Goal: Find specific page/section: Find specific page/section

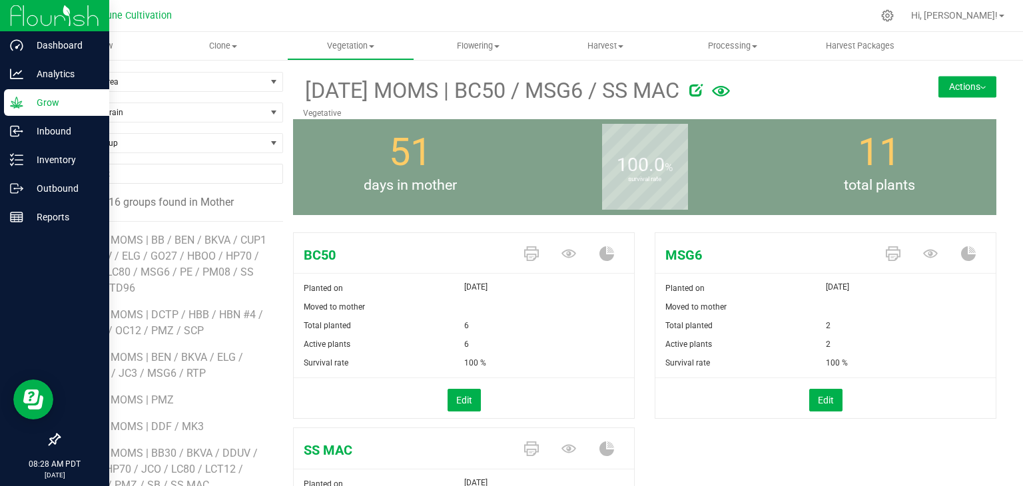
click at [53, 101] on p "Grow" at bounding box center [63, 103] width 80 height 16
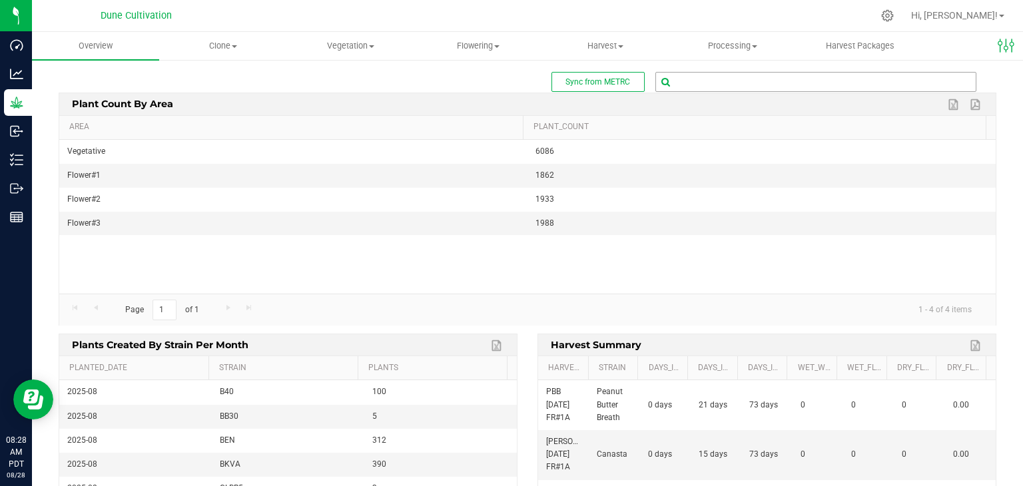
click at [689, 85] on input "text" at bounding box center [816, 82] width 320 height 19
click at [474, 49] on span "Flowering" at bounding box center [478, 46] width 126 height 12
click at [477, 92] on span "Flowering groups" at bounding box center [469, 96] width 111 height 11
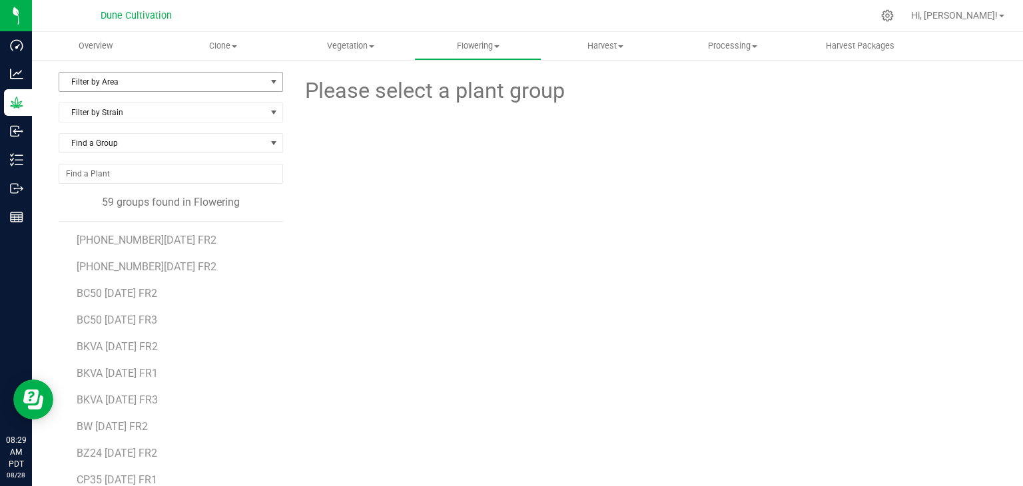
click at [176, 85] on span "Filter by Area" at bounding box center [162, 82] width 206 height 19
click at [229, 77] on span "Filter by Area" at bounding box center [162, 82] width 206 height 19
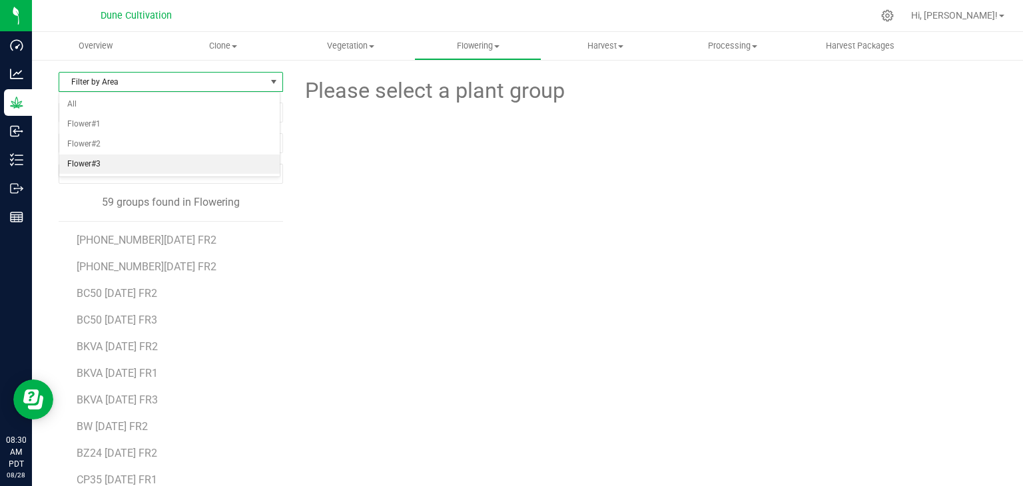
click at [136, 156] on li "Flower#3" at bounding box center [169, 165] width 220 height 20
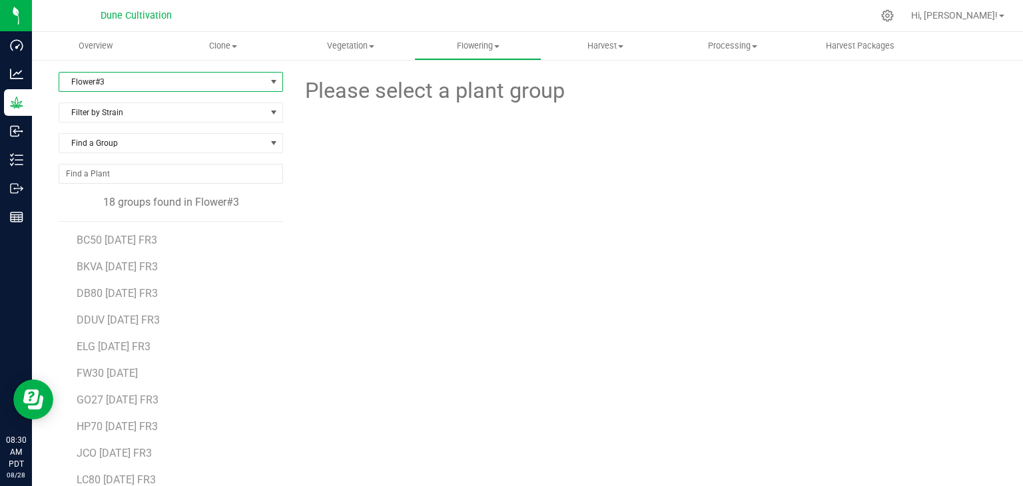
click at [183, 76] on span "Flower#3" at bounding box center [162, 82] width 206 height 19
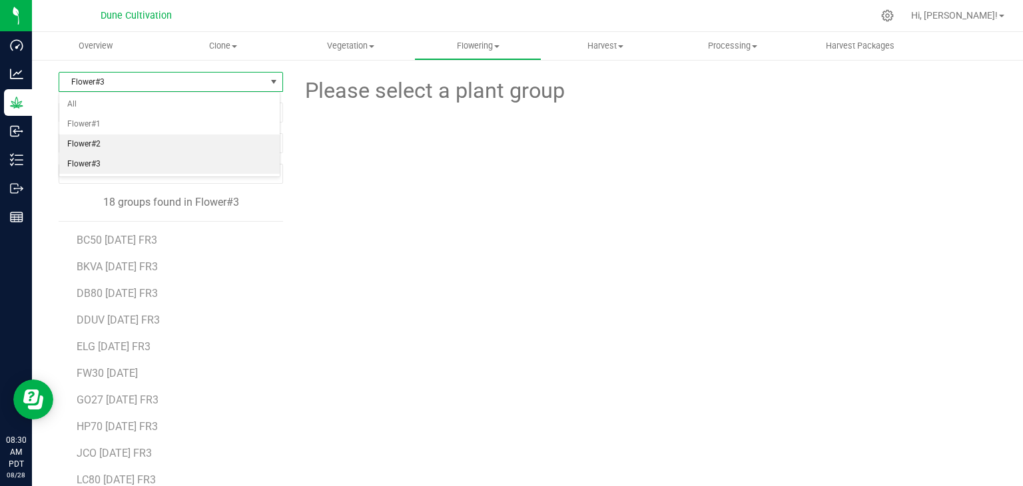
click at [147, 148] on li "Flower#2" at bounding box center [169, 145] width 220 height 20
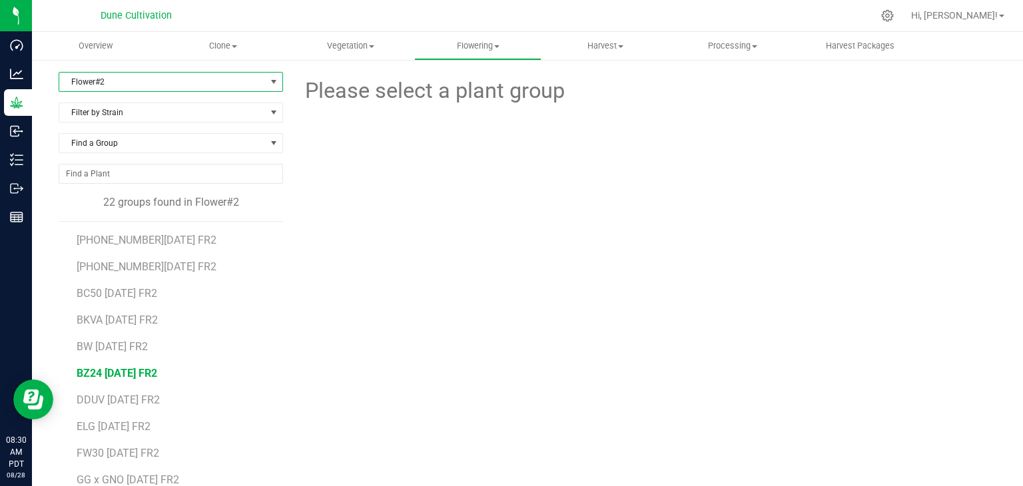
click at [119, 368] on span "BZ24 [DATE] FR2" at bounding box center [117, 373] width 81 height 13
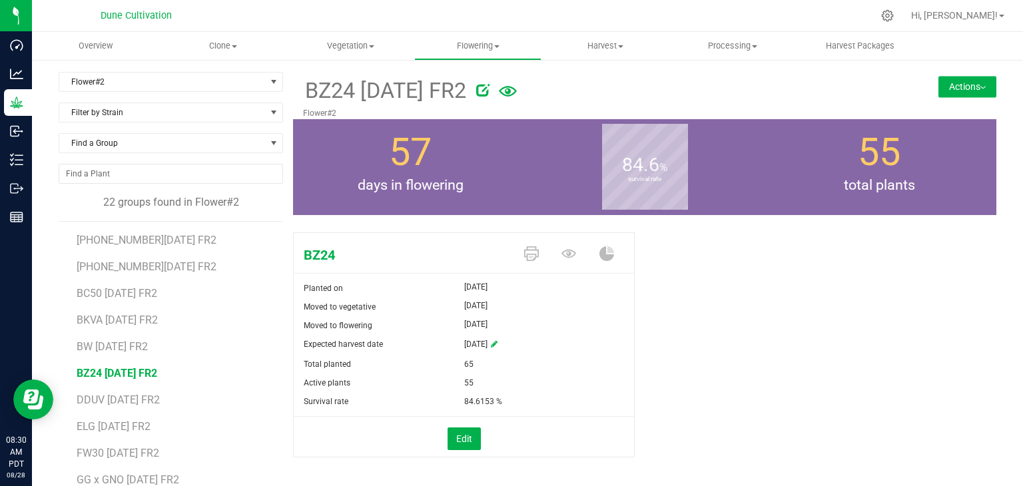
click at [938, 88] on button "Actions" at bounding box center [967, 86] width 58 height 21
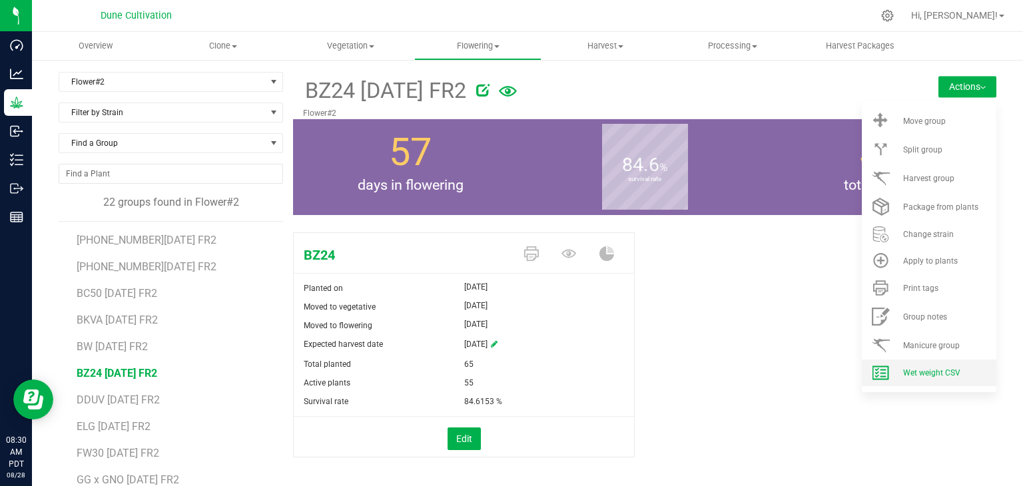
drag, startPoint x: 898, startPoint y: 372, endPoint x: 890, endPoint y: 372, distance: 7.4
click at [903, 372] on span "Wet weight CSV" at bounding box center [931, 372] width 57 height 9
click at [114, 398] on span "DDUV [DATE] FR2" at bounding box center [118, 400] width 83 height 13
click at [914, 376] on span "Wet weight CSV" at bounding box center [931, 372] width 57 height 9
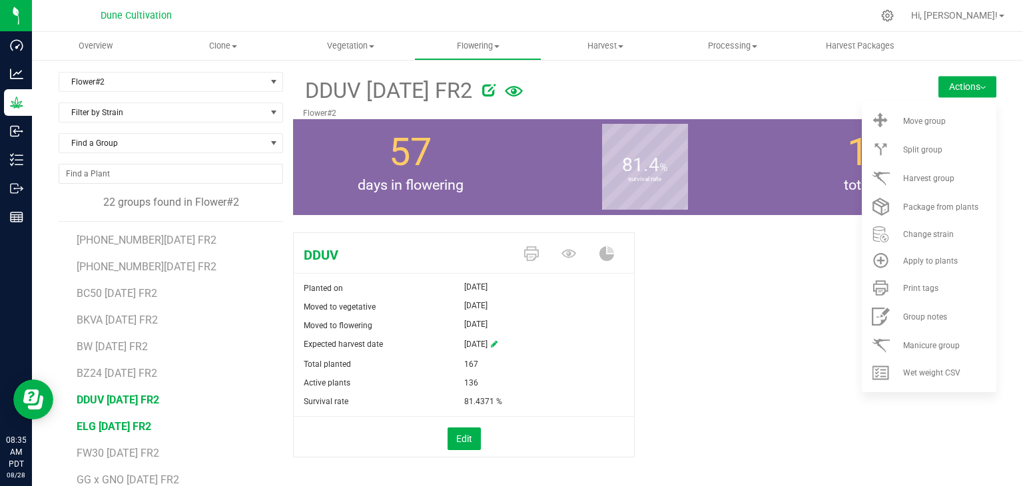
click at [120, 423] on span "ELG [DATE] FR2" at bounding box center [114, 426] width 75 height 13
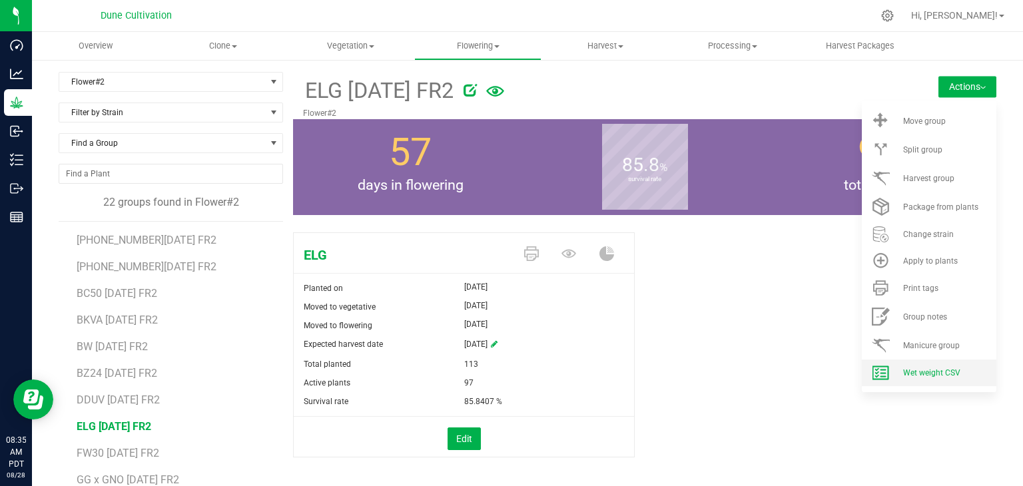
click at [927, 363] on li "Wet weight CSV" at bounding box center [929, 373] width 135 height 27
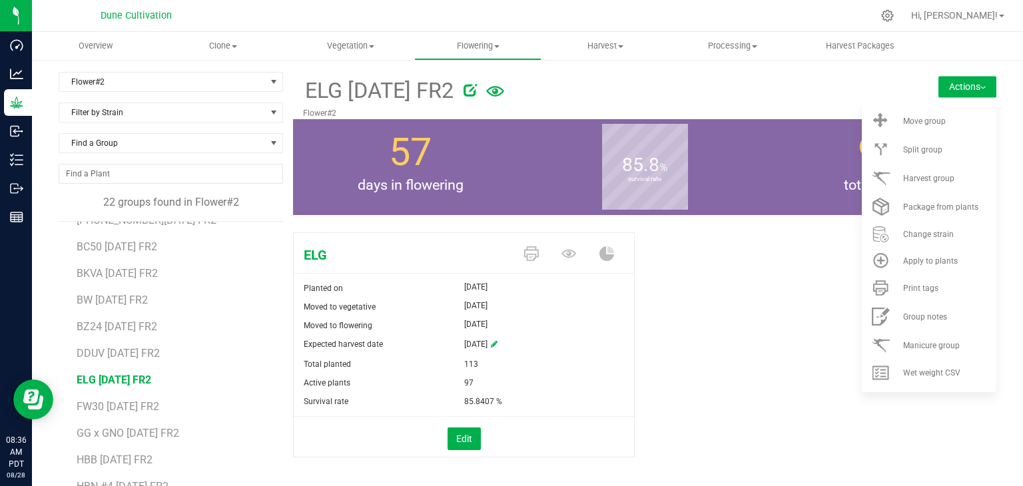
scroll to position [133, 0]
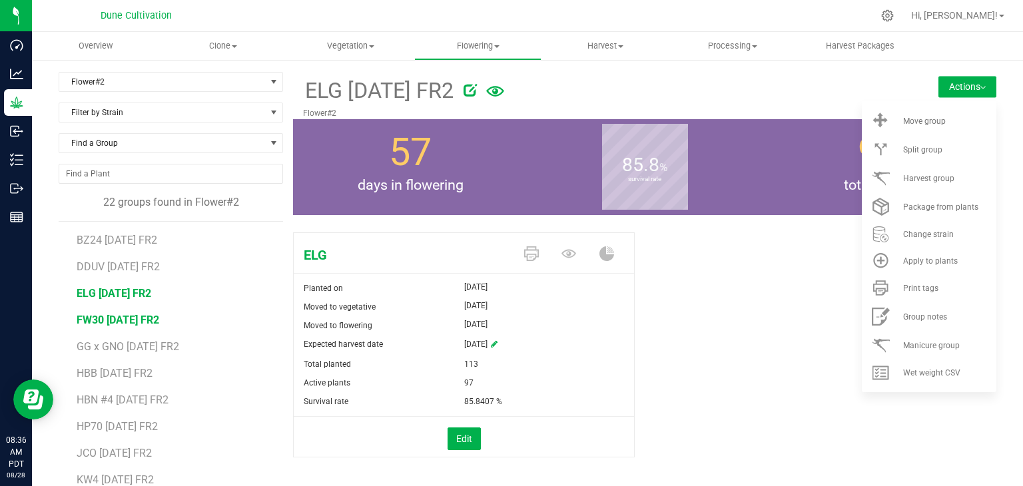
click at [120, 318] on span "FW30 [DATE] FR2" at bounding box center [118, 320] width 83 height 13
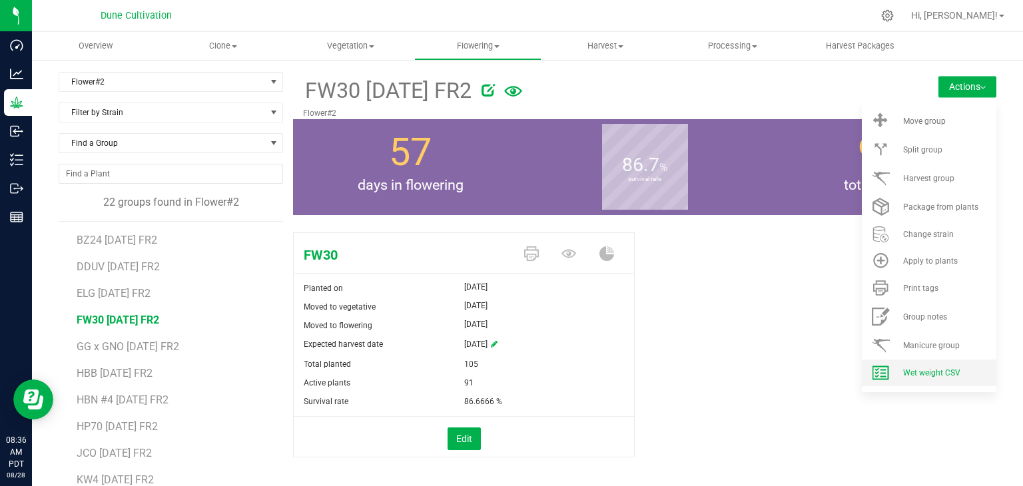
click at [912, 364] on li "Wet weight CSV" at bounding box center [929, 373] width 135 height 27
click at [152, 346] on span "GG x GNO [DATE] FR2" at bounding box center [128, 346] width 103 height 13
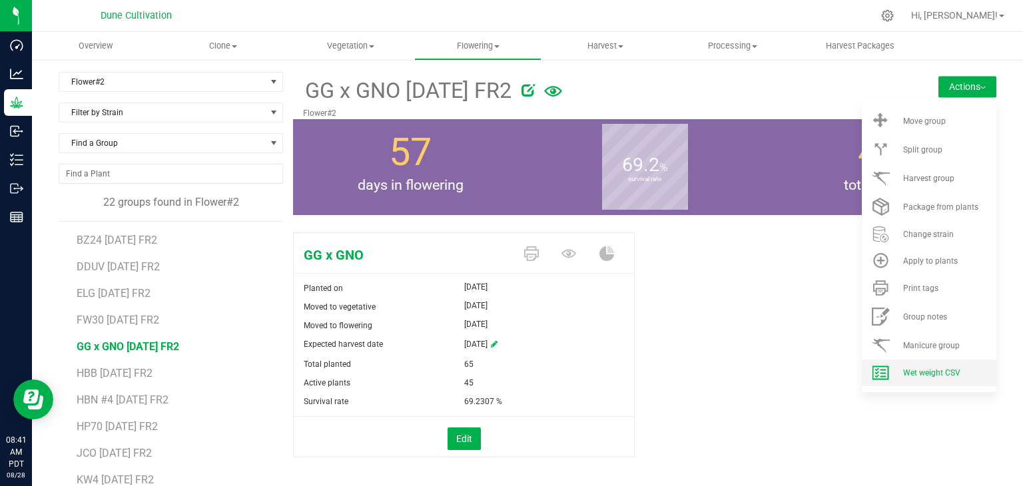
click at [896, 382] on li "Wet weight CSV" at bounding box center [929, 373] width 135 height 27
click at [123, 365] on li "HBB [DATE] FR2" at bounding box center [175, 368] width 197 height 27
click at [125, 367] on span "HBB [DATE] FR2" at bounding box center [115, 373] width 76 height 13
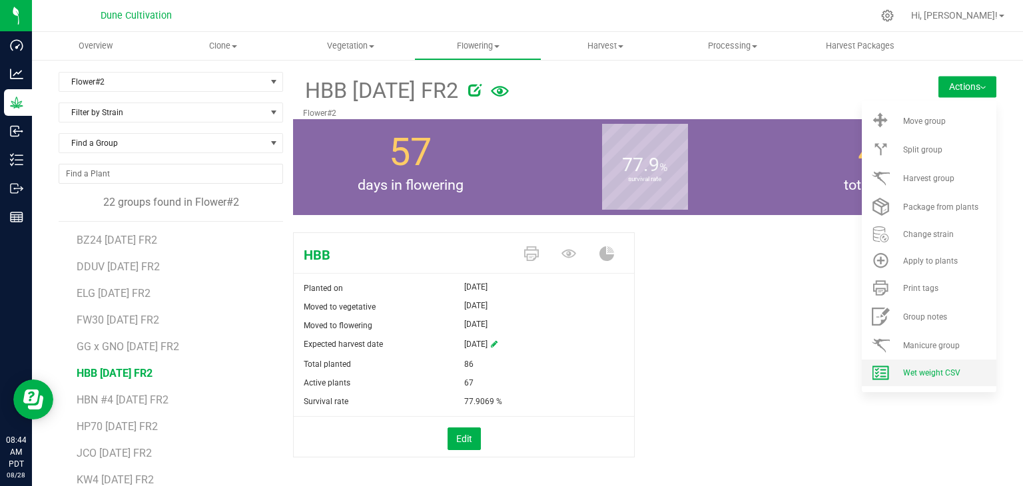
click at [903, 376] on span "Wet weight CSV" at bounding box center [931, 372] width 57 height 9
click at [114, 390] on li "HBN #4 [DATE] FR2" at bounding box center [175, 395] width 197 height 27
click at [115, 397] on span "HBN #4 [DATE] FR2" at bounding box center [122, 400] width 91 height 13
click at [940, 374] on span "Wet weight CSV" at bounding box center [931, 372] width 57 height 9
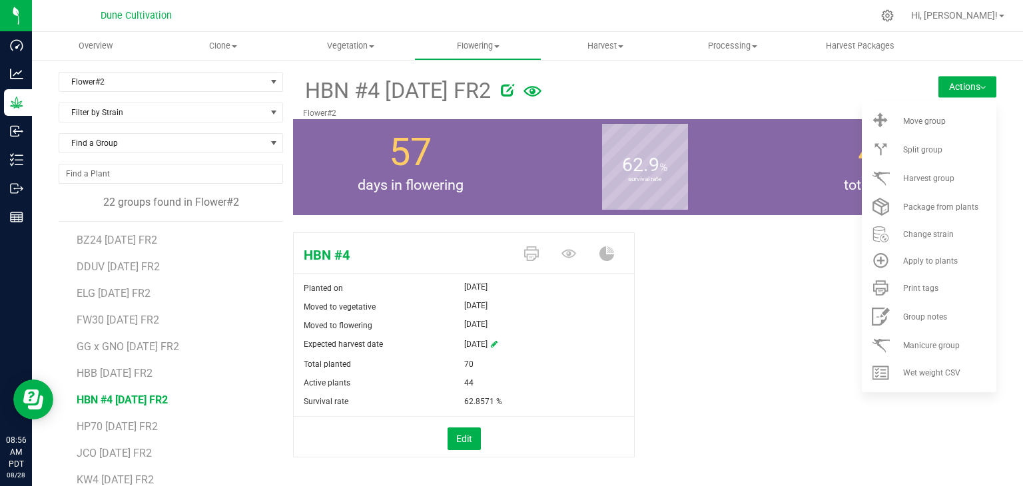
click at [139, 416] on li "HP70 [DATE] FR2" at bounding box center [175, 421] width 197 height 27
click at [135, 426] on span "HP70 [DATE] FR2" at bounding box center [117, 426] width 81 height 13
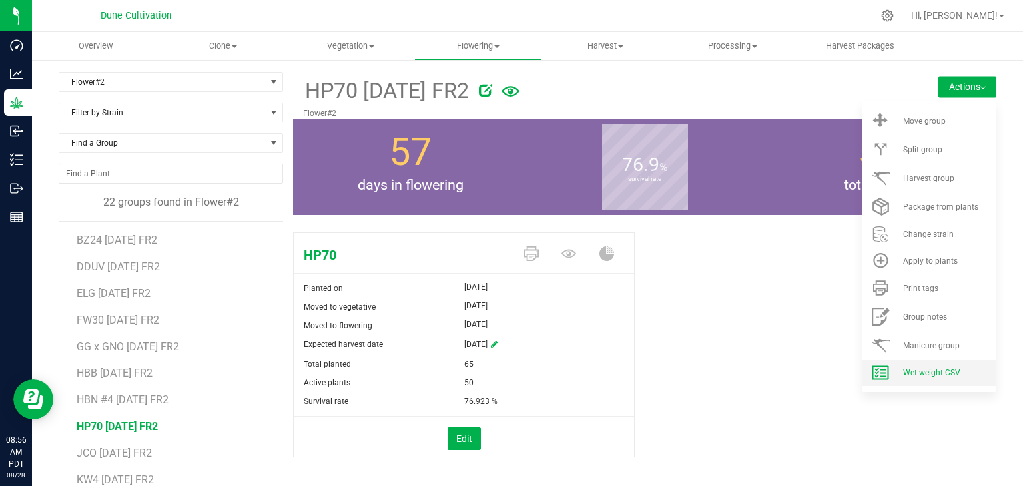
click at [917, 366] on li "Wet weight CSV" at bounding box center [929, 373] width 135 height 27
click at [145, 467] on li "KW4 [DATE] FR2" at bounding box center [175, 475] width 197 height 27
click at [147, 460] on li "JCO [DATE] FR2" at bounding box center [175, 448] width 197 height 27
click at [145, 452] on span "JCO [DATE] FR2" at bounding box center [114, 453] width 75 height 13
click at [884, 370] on span at bounding box center [880, 373] width 32 height 16
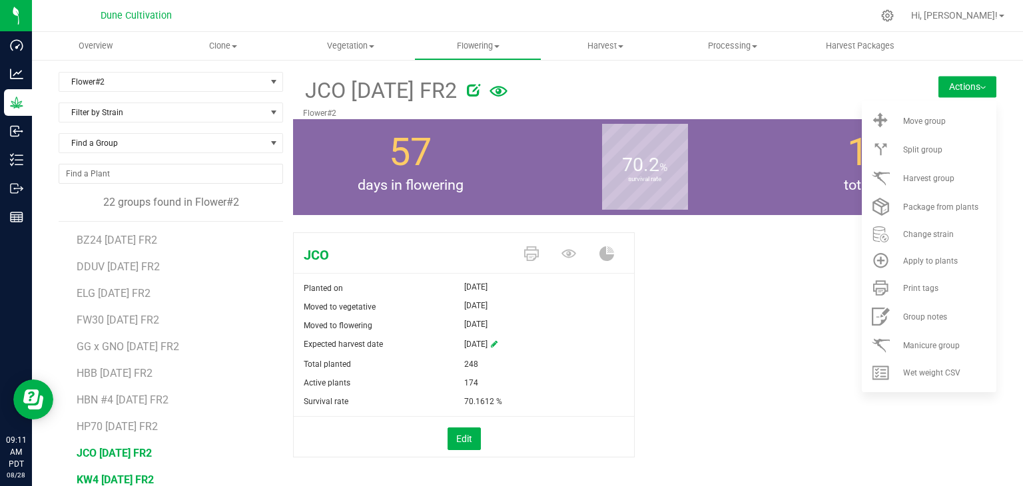
click at [132, 473] on span "KW4 [DATE] FR2" at bounding box center [115, 479] width 77 height 13
click at [916, 379] on li "Wet weight CSV" at bounding box center [929, 373] width 135 height 27
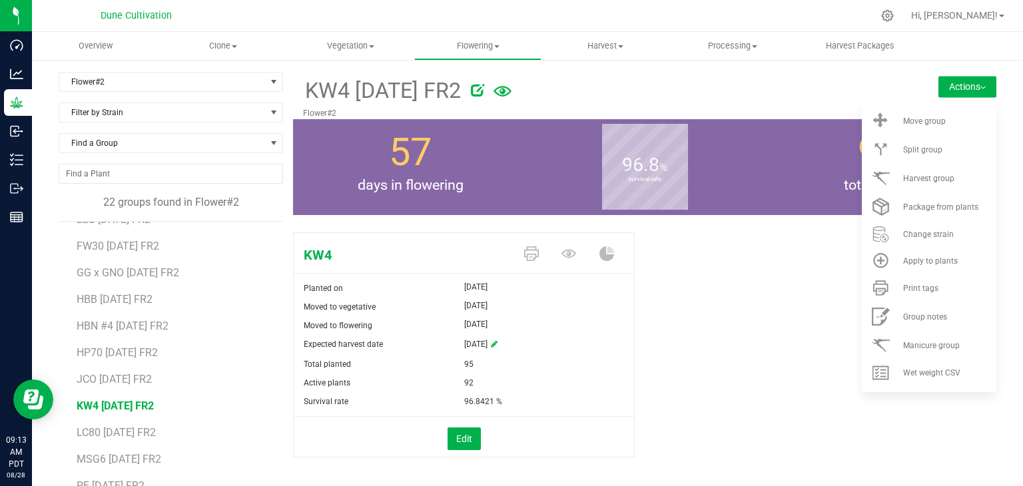
scroll to position [264, 0]
click at [105, 375] on span "LC80 [DATE] FR2" at bounding box center [117, 376] width 80 height 13
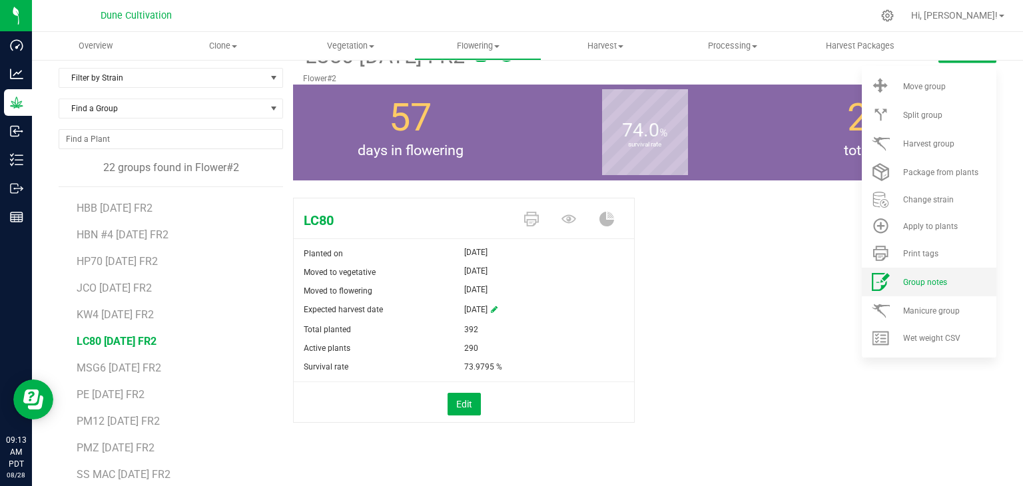
scroll to position [15, 0]
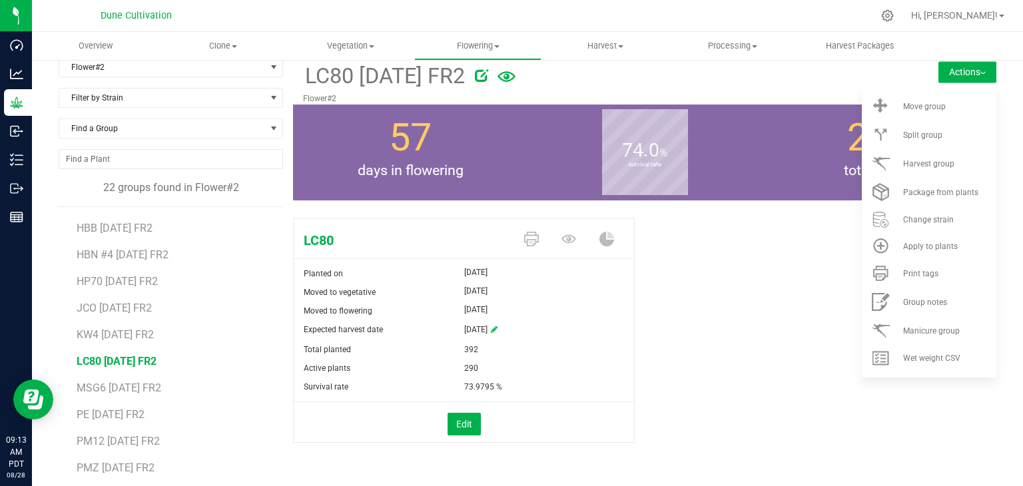
click at [783, 276] on div "LC80 Planted on [DATE] Moved to vegetative [DATE] Moved to flowering [DATE] Exp…" at bounding box center [644, 344] width 703 height 264
click at [964, 71] on button "Actions" at bounding box center [967, 71] width 58 height 21
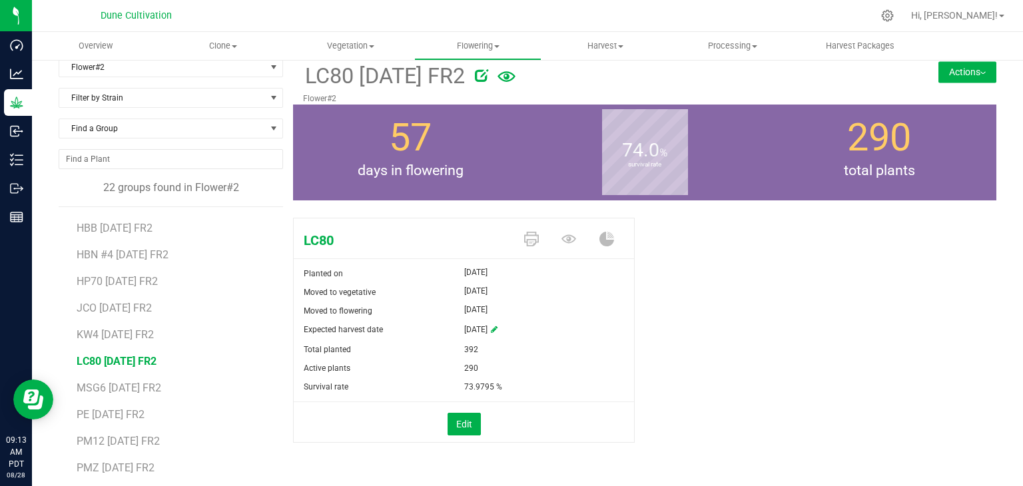
drag, startPoint x: 964, startPoint y: 71, endPoint x: 914, endPoint y: 81, distance: 51.7
click at [964, 71] on button "Actions" at bounding box center [967, 71] width 58 height 21
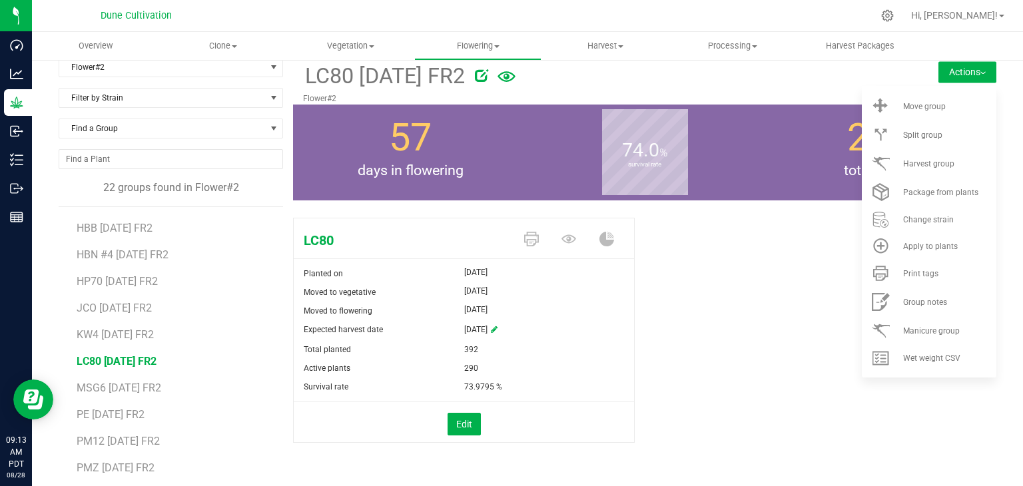
click at [964, 62] on button "Actions" at bounding box center [967, 71] width 58 height 21
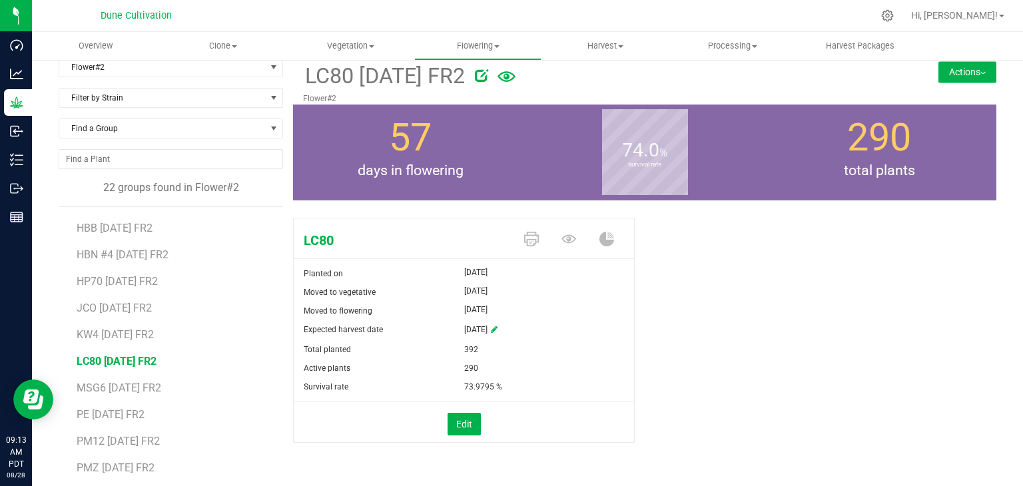
click at [964, 62] on button "Actions" at bounding box center [967, 71] width 58 height 21
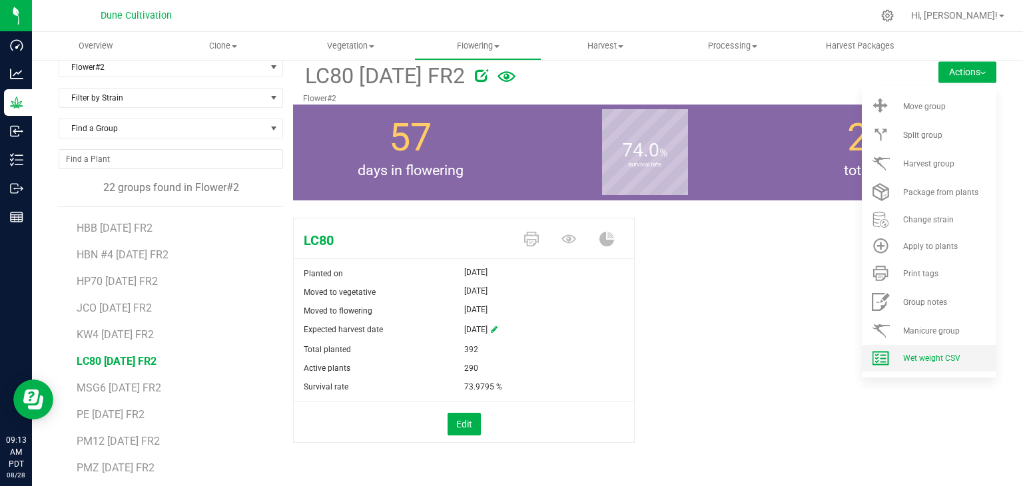
click at [919, 350] on li "Wet weight CSV" at bounding box center [929, 358] width 135 height 27
click at [104, 376] on li "MSG6 [DATE] FR2" at bounding box center [175, 383] width 197 height 27
click at [102, 388] on span "MSG6 [DATE] FR2" at bounding box center [119, 388] width 85 height 13
click at [915, 354] on span "Wet weight CSV" at bounding box center [931, 358] width 57 height 9
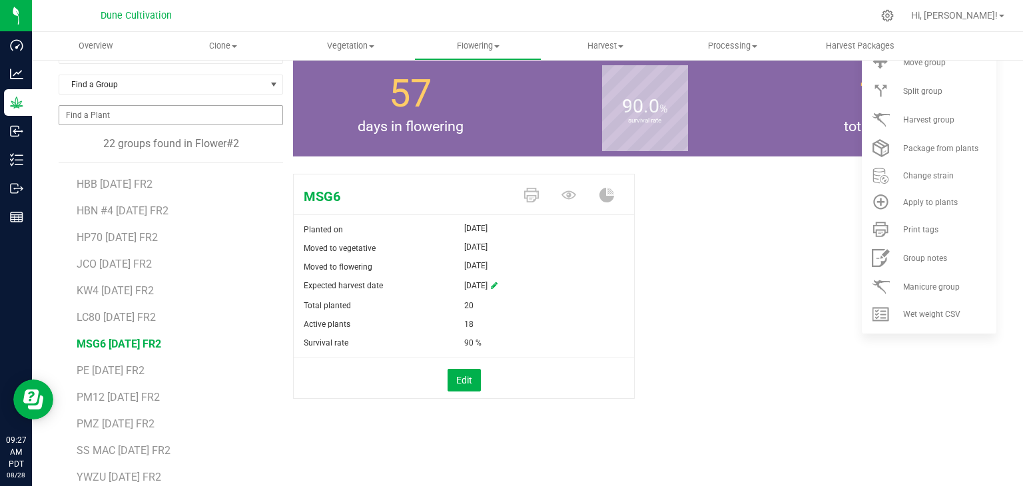
scroll to position [81, 0]
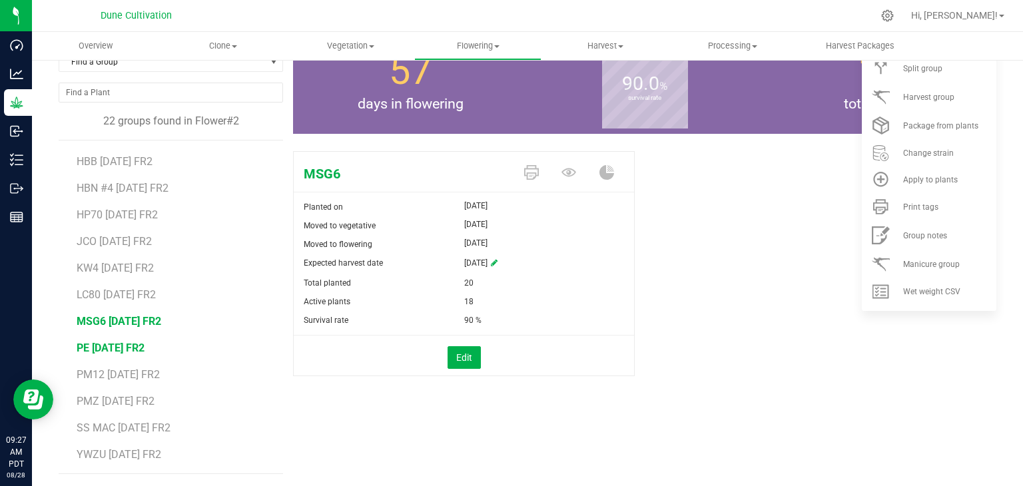
click at [106, 344] on span "PE [DATE] FR2" at bounding box center [111, 348] width 68 height 13
click at [918, 296] on span "Wet weight CSV" at bounding box center [931, 291] width 57 height 9
click at [134, 372] on span "PM12 [DATE] FR2" at bounding box center [118, 374] width 83 height 13
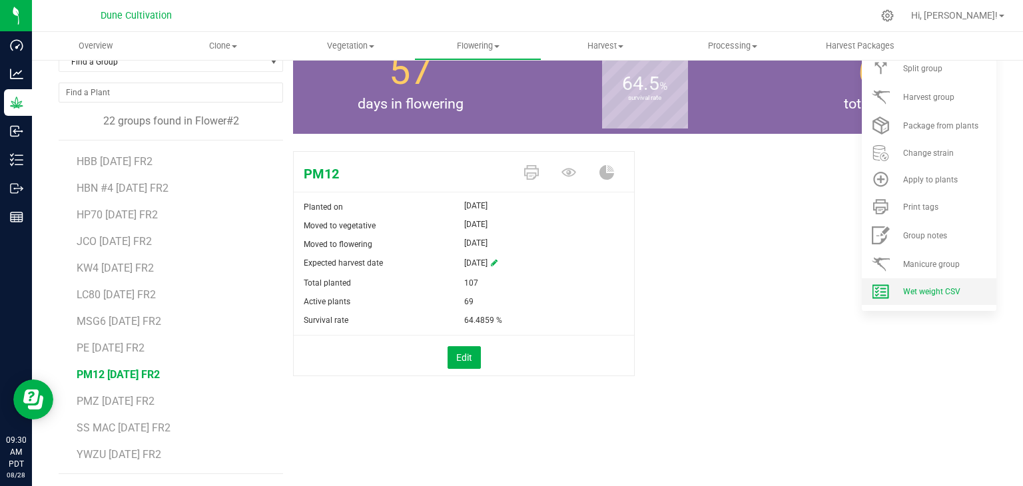
click at [927, 288] on span "Wet weight CSV" at bounding box center [931, 291] width 57 height 9
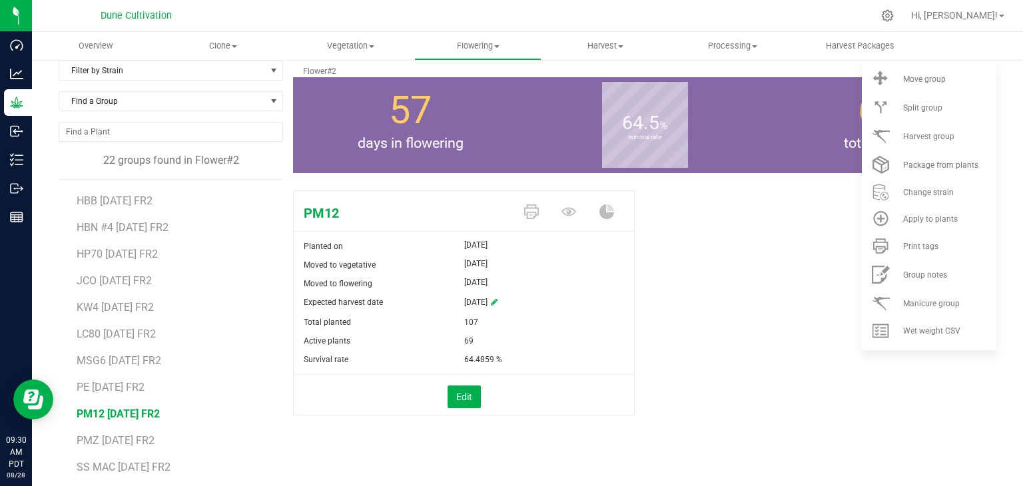
scroll to position [81, 0]
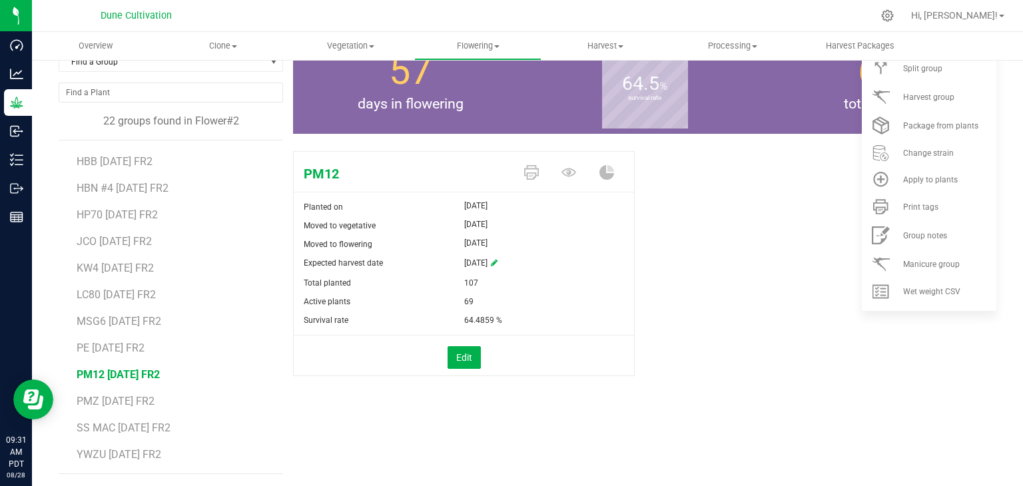
click at [129, 392] on li "PMZ [DATE] FR2" at bounding box center [175, 396] width 197 height 27
click at [120, 399] on span "PMZ [DATE] FR2" at bounding box center [116, 401] width 78 height 13
click at [903, 291] on span "Wet weight CSV" at bounding box center [931, 291] width 57 height 9
click at [112, 436] on li "YWZU [DATE] FR2" at bounding box center [175, 454] width 197 height 37
click at [115, 427] on span "SS MAC [DATE] FR2" at bounding box center [124, 428] width 95 height 13
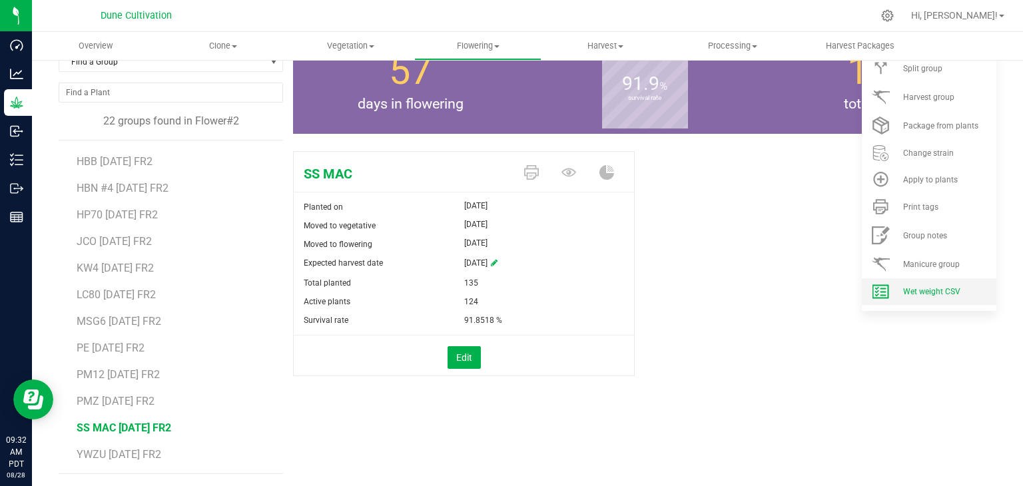
click at [923, 296] on li "Wet weight CSV" at bounding box center [929, 291] width 135 height 27
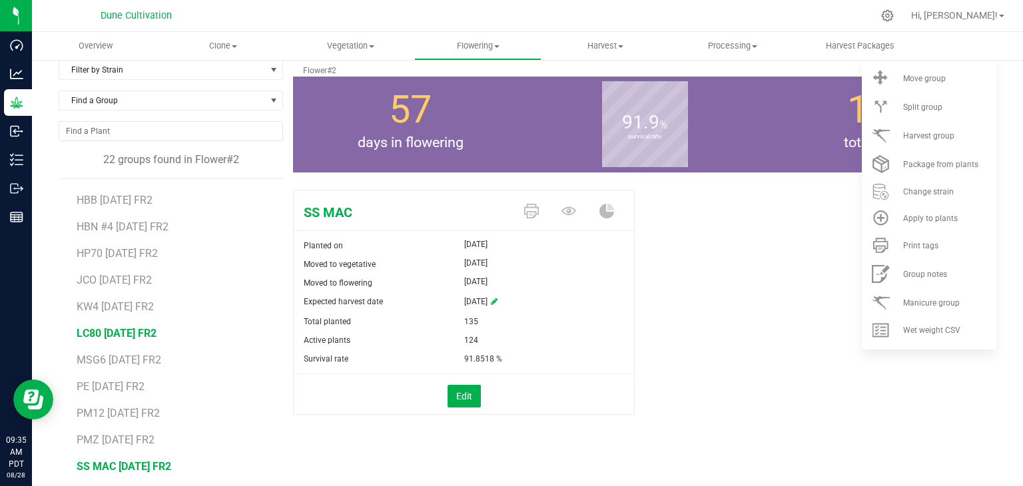
scroll to position [81, 0]
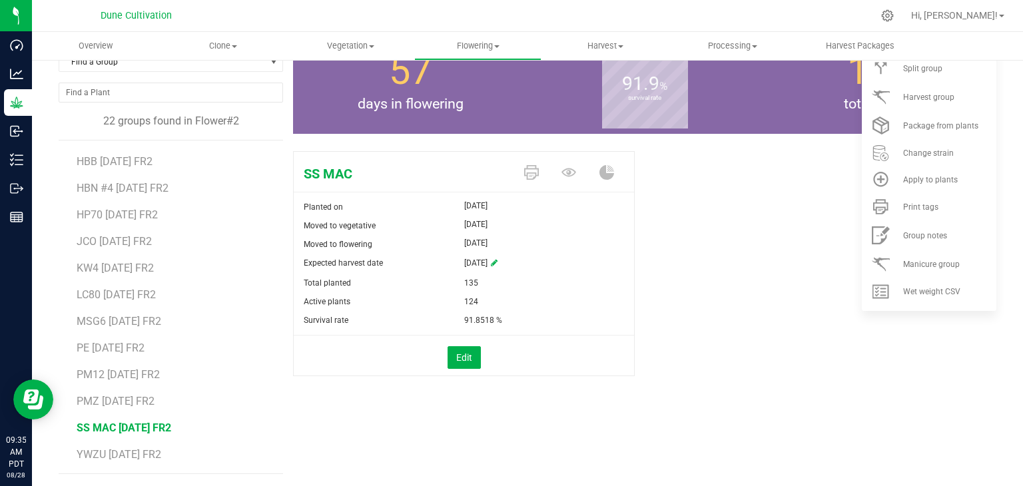
click at [112, 460] on li "YWZU [DATE] FR2" at bounding box center [175, 454] width 197 height 37
click at [121, 448] on span "YWZU [DATE] FR2" at bounding box center [119, 454] width 85 height 13
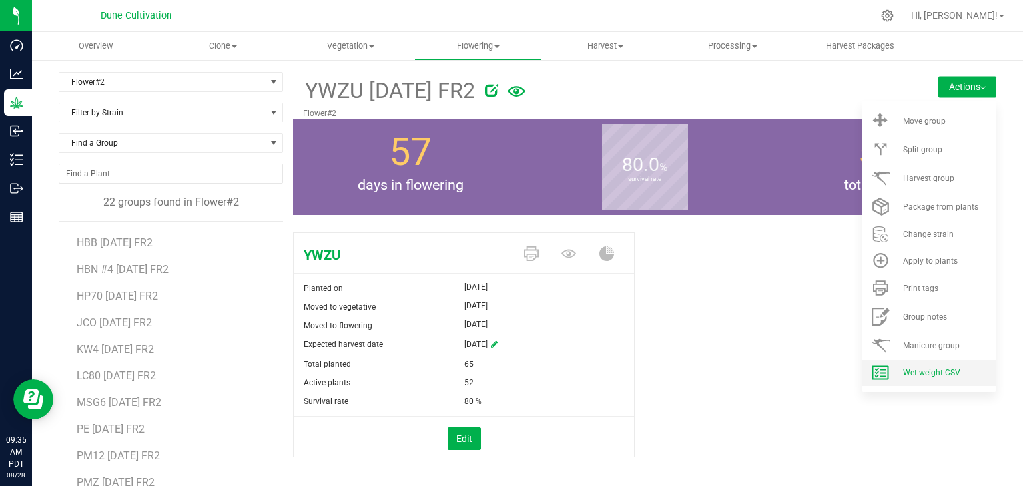
click at [942, 371] on span "Wet weight CSV" at bounding box center [931, 372] width 57 height 9
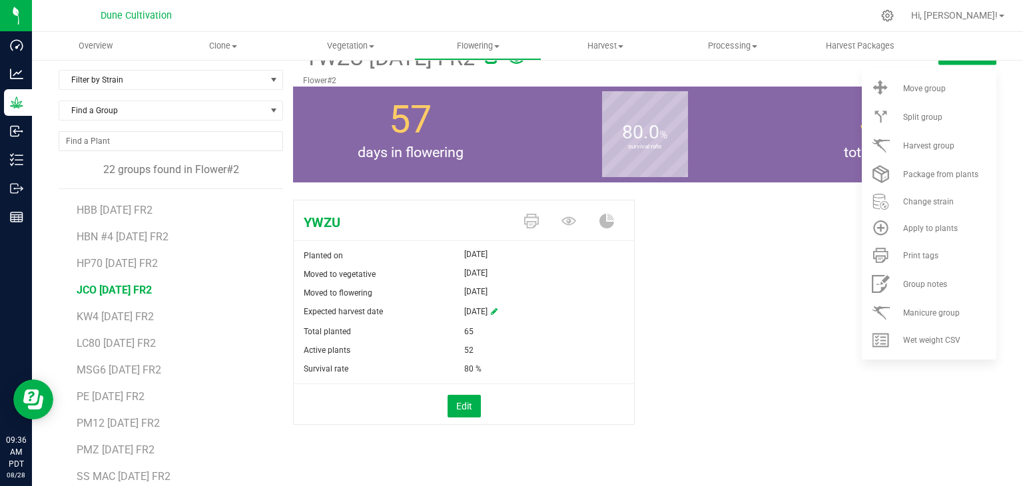
scroll to position [81, 0]
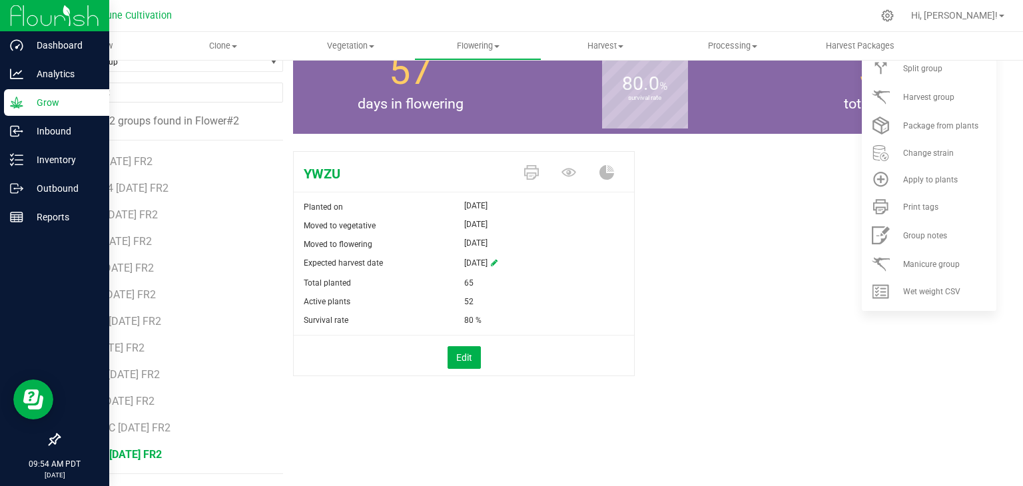
click at [43, 99] on p "Grow" at bounding box center [63, 103] width 80 height 16
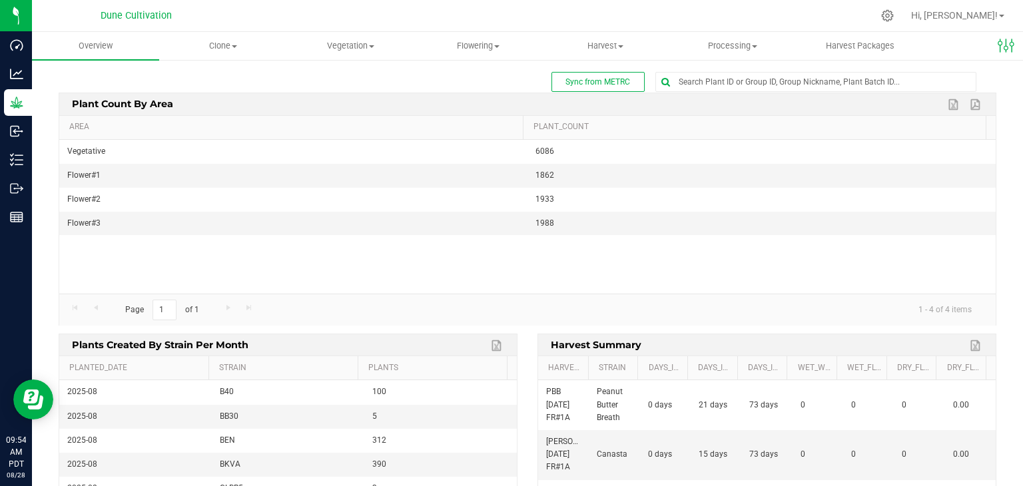
click at [775, 100] on div "Plant count by area Export to Excel Export to PDF" at bounding box center [527, 104] width 956 height 22
click at [765, 78] on input "text" at bounding box center [816, 82] width 320 height 19
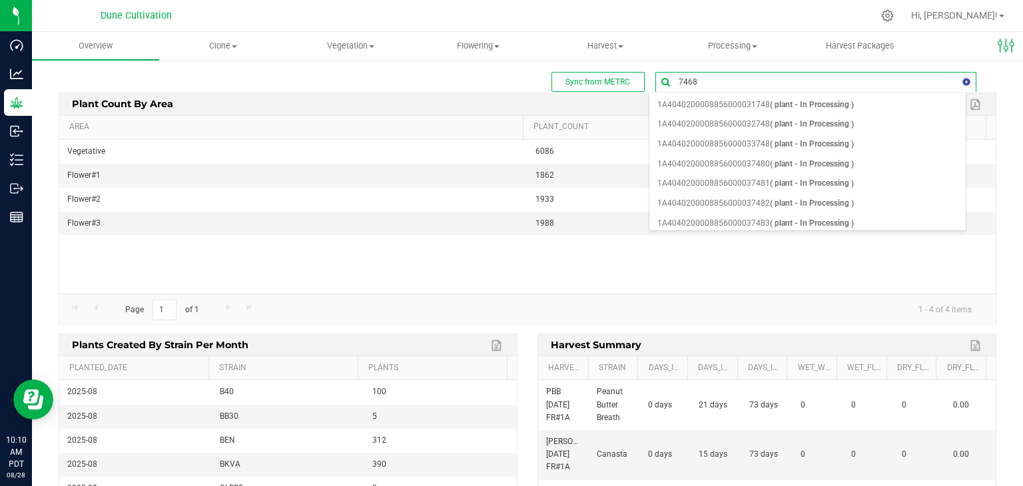
type input "74682"
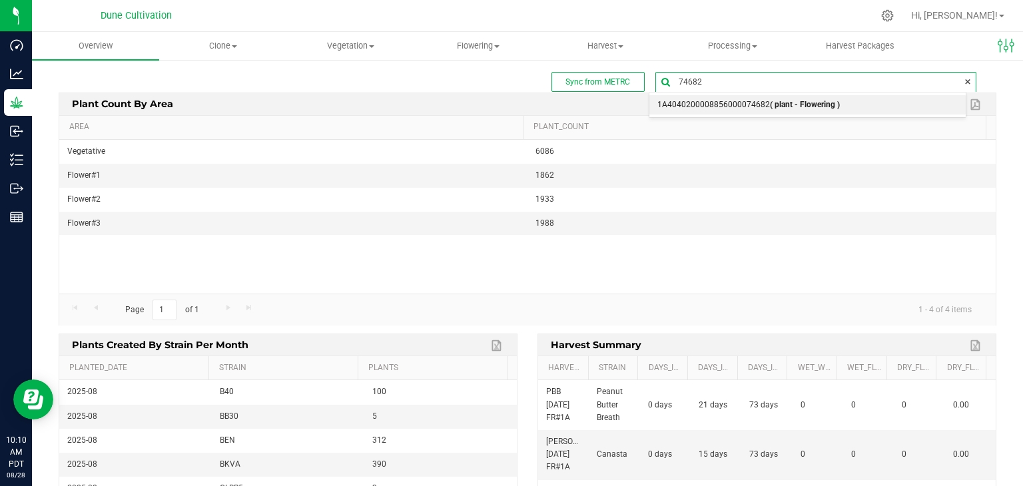
click at [705, 97] on span "1A4040200008856000074682 ( plant - Flowering )" at bounding box center [748, 105] width 182 height 17
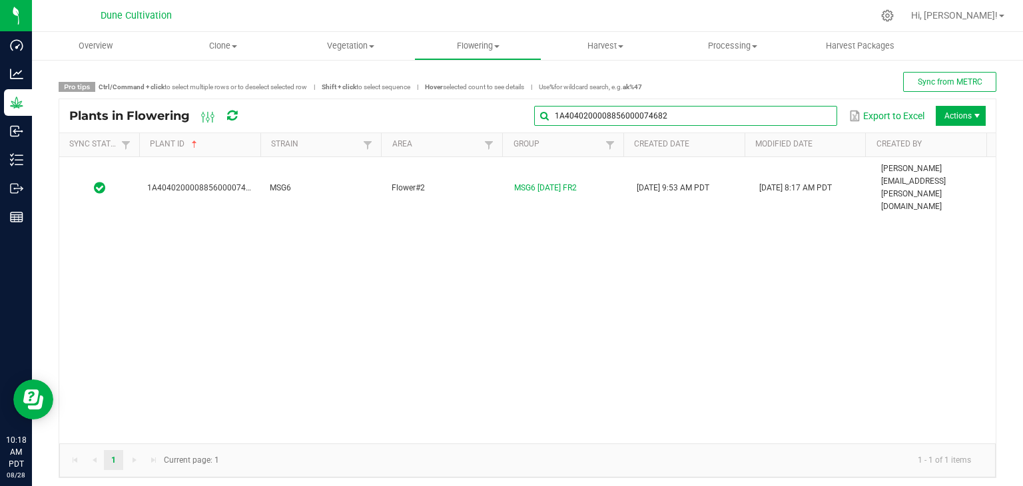
click at [812, 123] on input "1A4040200008856000074682" at bounding box center [685, 116] width 303 height 20
click at [725, 129] on div "Plants in Flowering 1A4040200008856000074682 Export to Excel Actions" at bounding box center [527, 115] width 936 height 33
click at [794, 107] on input "1A4040200008856000074682" at bounding box center [685, 116] width 303 height 20
click at [667, 109] on input "1A4040200008856000074682" at bounding box center [685, 116] width 303 height 20
type input "1"
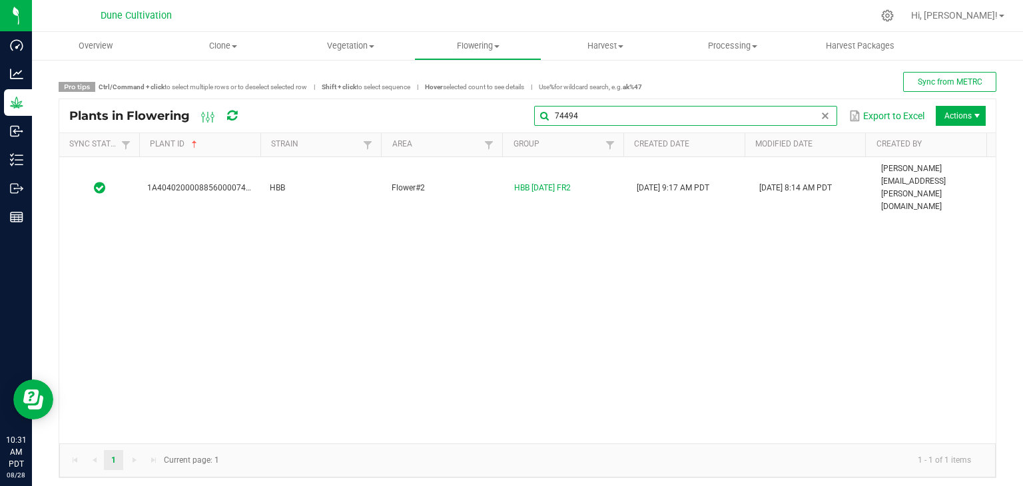
click at [623, 121] on input "74494" at bounding box center [685, 116] width 303 height 20
click at [237, 232] on div "1A4040200008856000075342 HP70 Flower#2 HP70 [DATE] FR2 [DATE] 11:27 AM PDT [DAT…" at bounding box center [527, 300] width 936 height 286
click at [810, 121] on input "75342" at bounding box center [685, 116] width 303 height 20
click at [554, 120] on input "75315" at bounding box center [685, 116] width 303 height 20
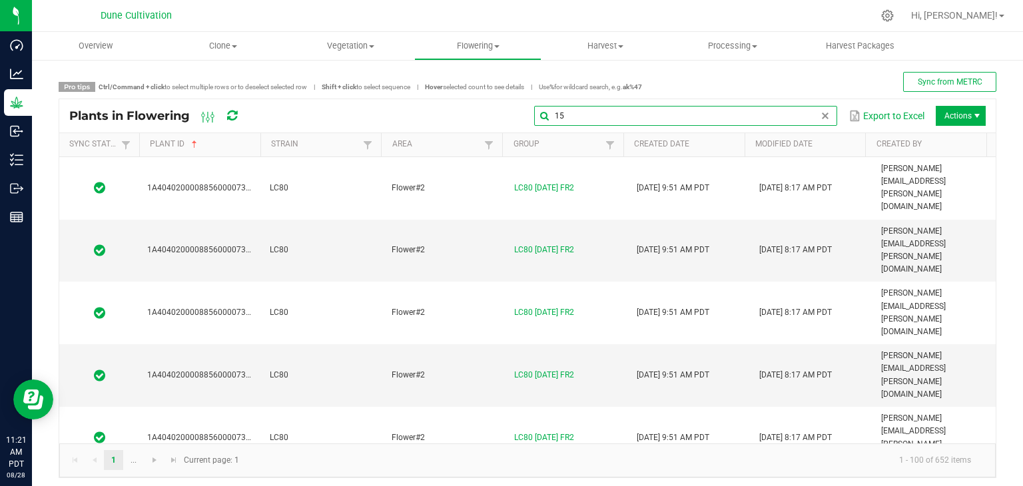
click at [573, 110] on input "15" at bounding box center [685, 116] width 303 height 20
type input "1"
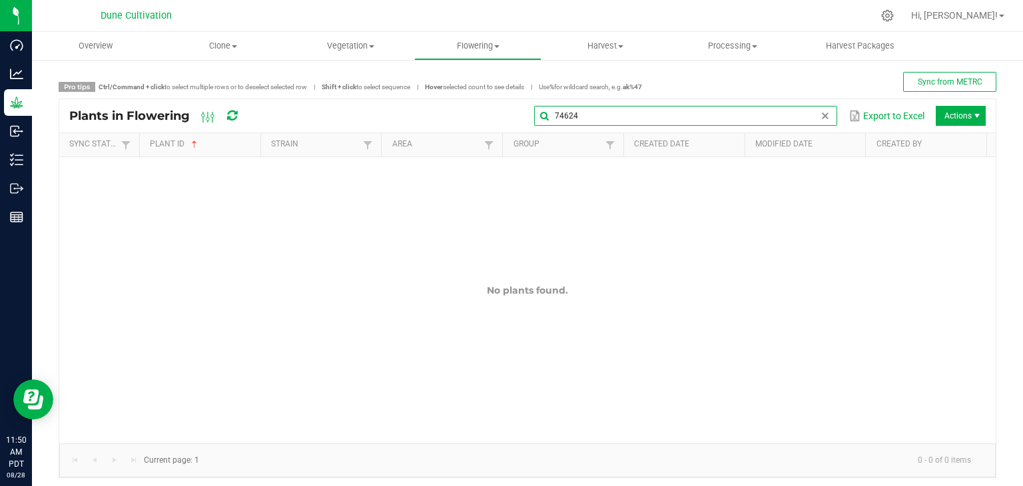
type input "74624"
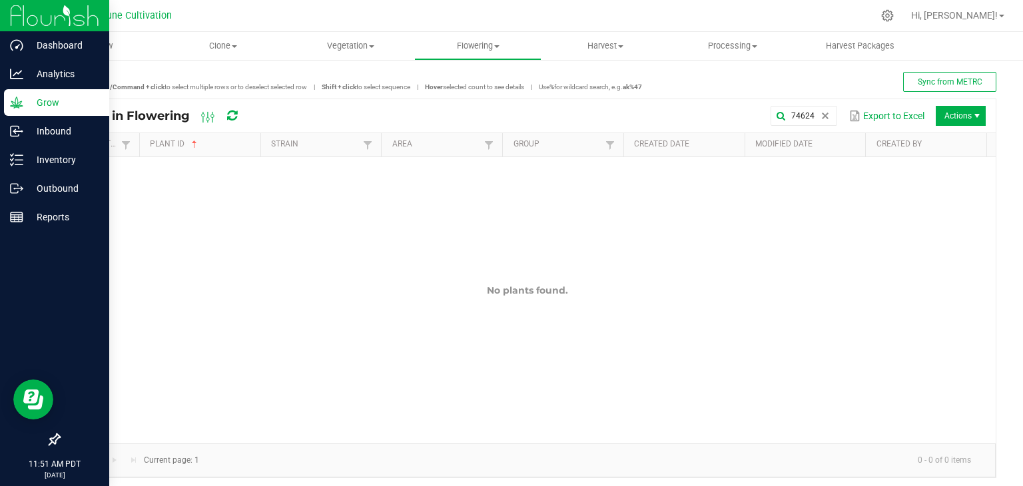
click at [77, 97] on p "Grow" at bounding box center [63, 103] width 80 height 16
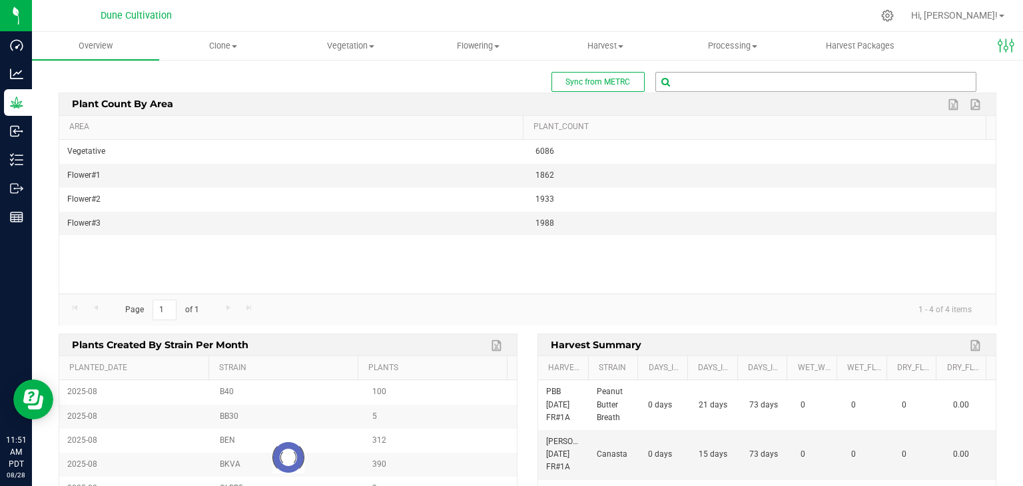
click at [756, 78] on input "text" at bounding box center [816, 82] width 320 height 19
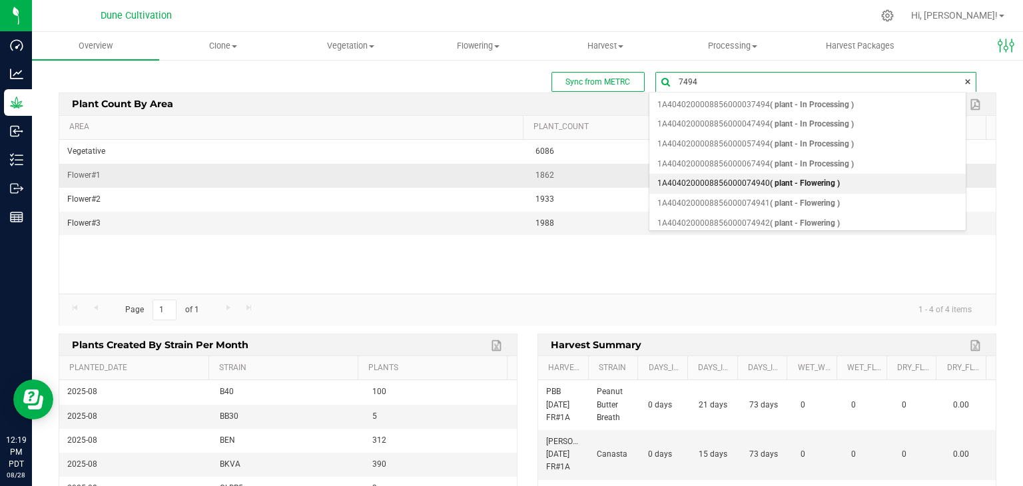
type input "74948"
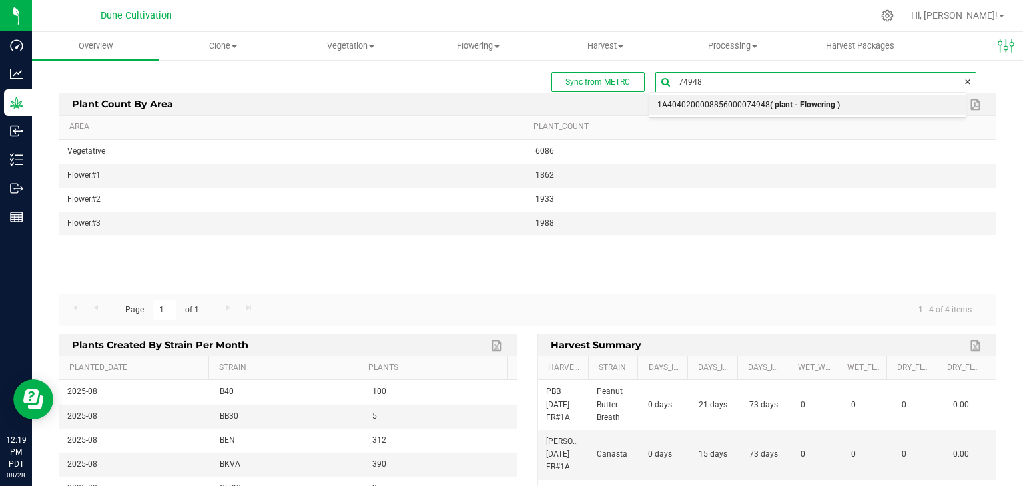
click at [735, 105] on span "1A4040200008856000074948 ( plant - Flowering )" at bounding box center [748, 105] width 182 height 17
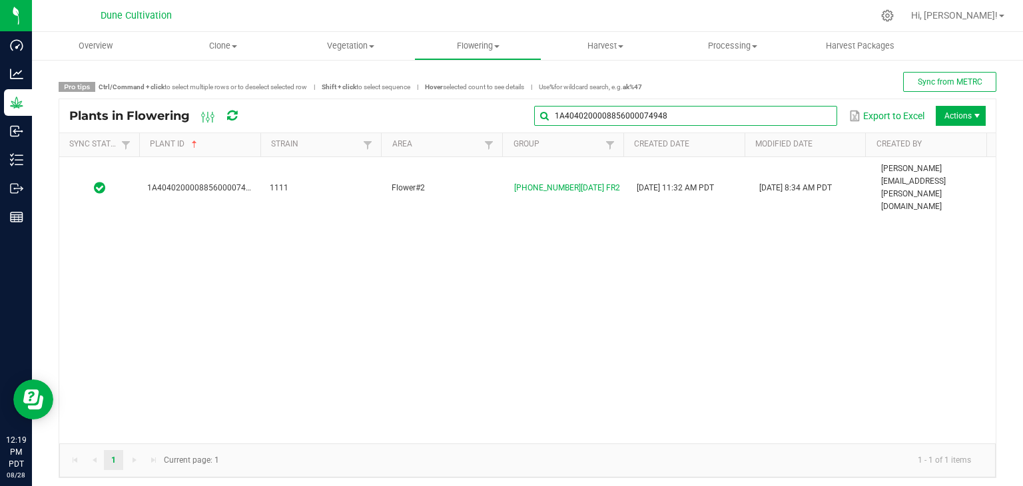
click at [804, 117] on input "1A4040200008856000074948" at bounding box center [685, 116] width 303 height 20
click at [803, 117] on input "1A4040200008856000074948" at bounding box center [685, 116] width 303 height 20
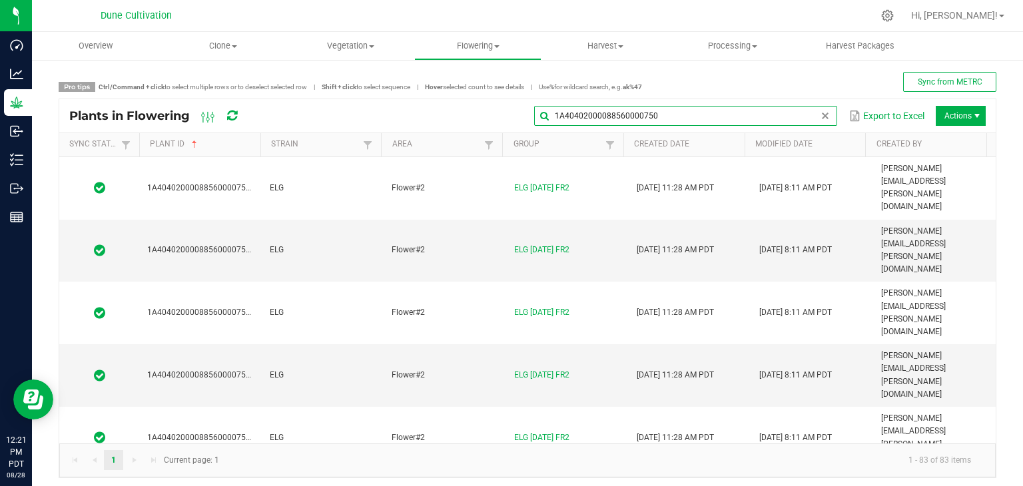
type input "1A40402000088560000750"
